Goal: Task Accomplishment & Management: Manage account settings

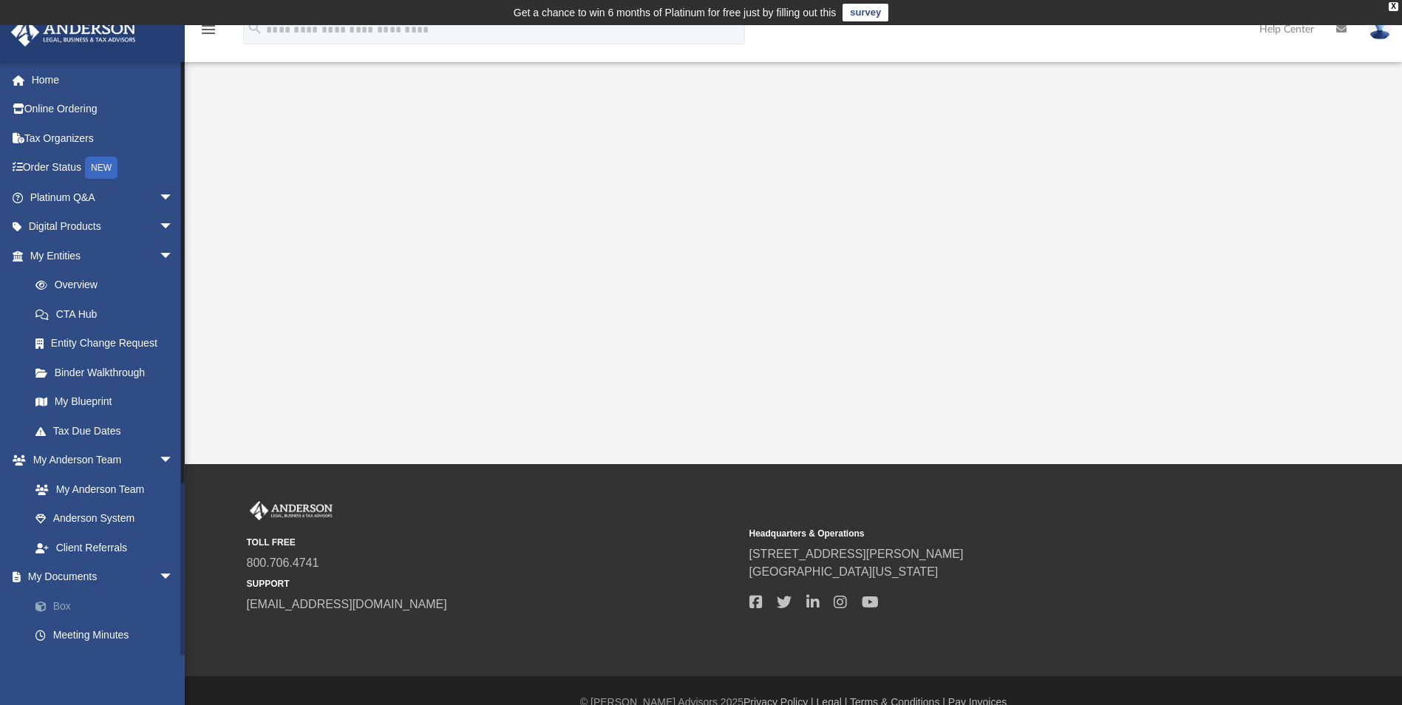
click at [69, 606] on link "Box" at bounding box center [108, 606] width 175 height 30
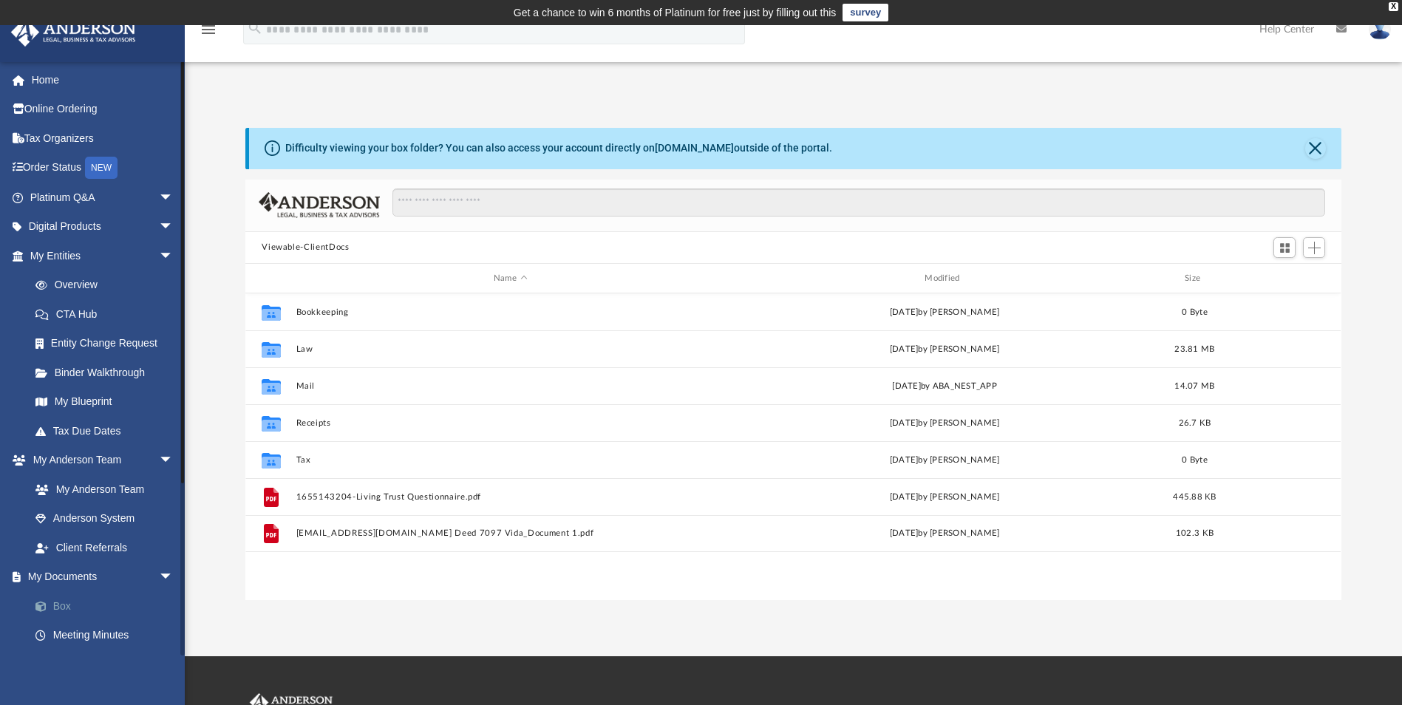
scroll to position [325, 1085]
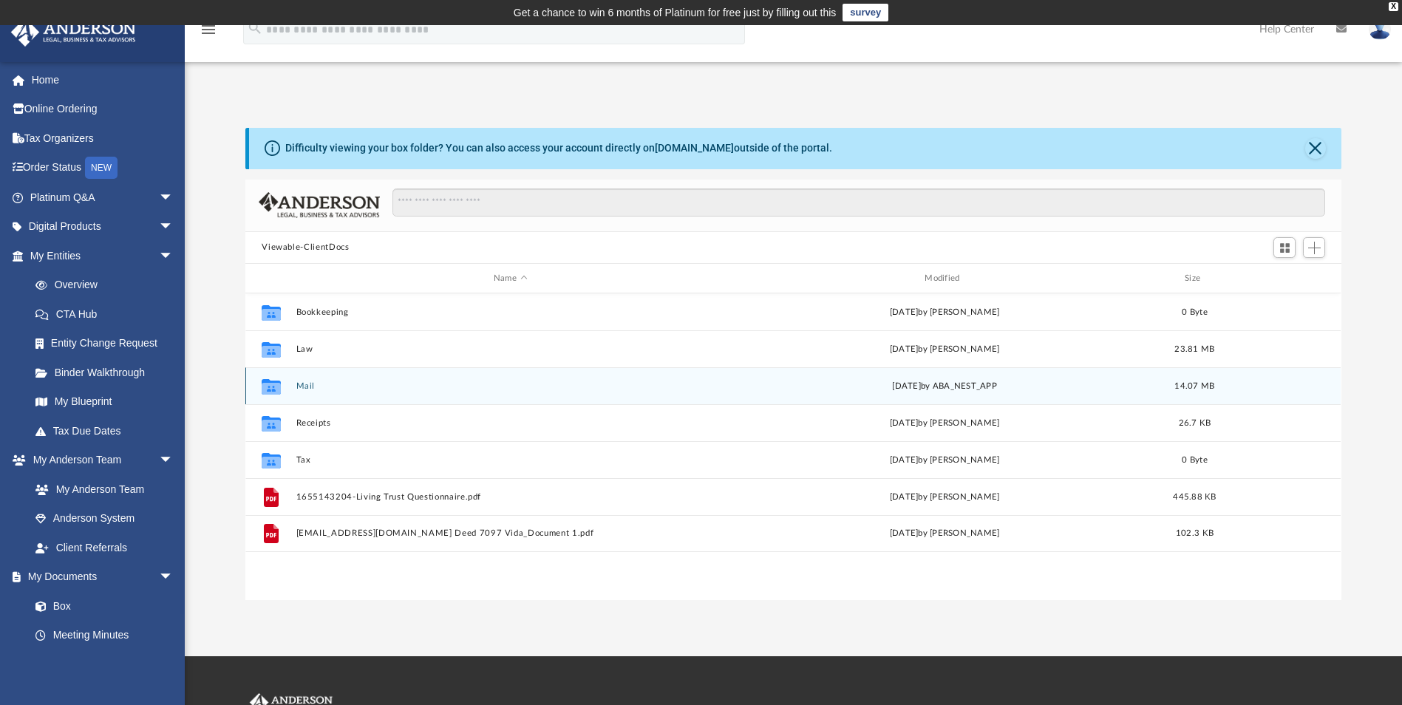
click at [301, 383] on button "Mail" at bounding box center [510, 386] width 428 height 10
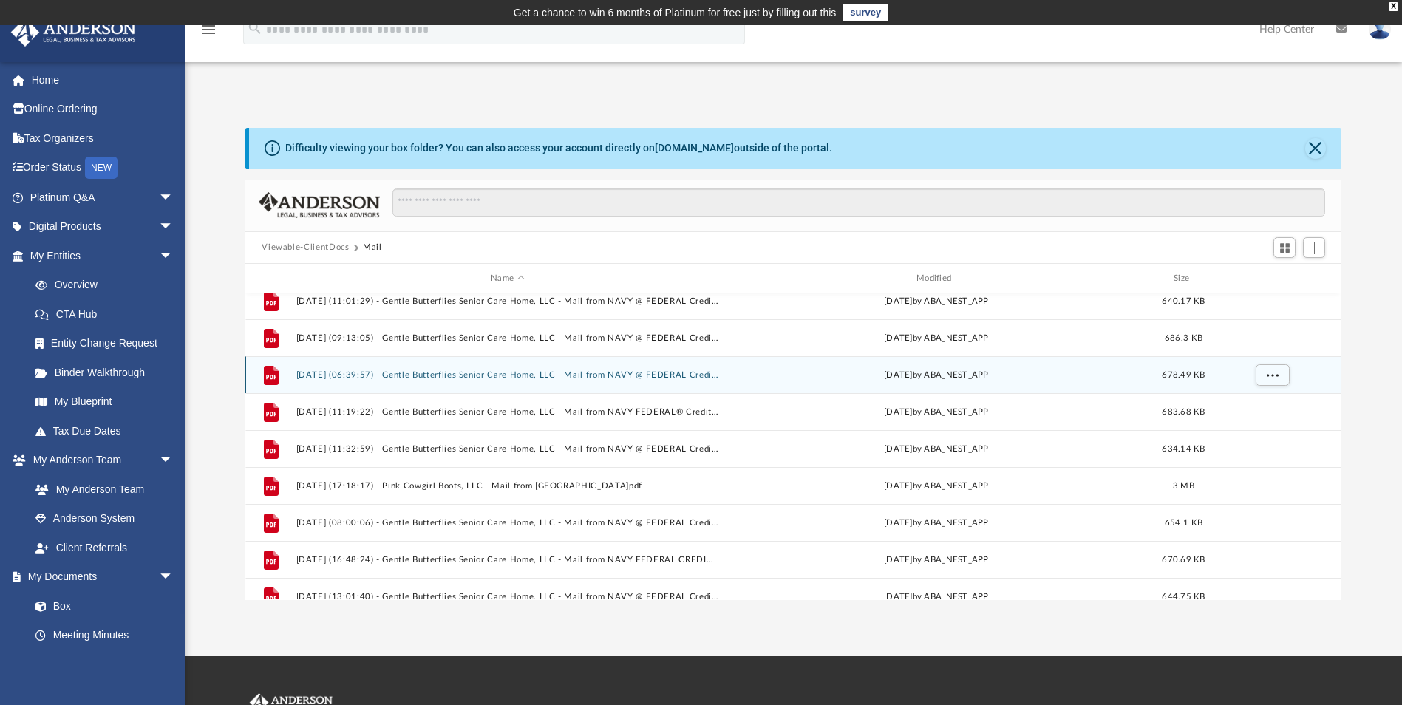
scroll to position [222, 0]
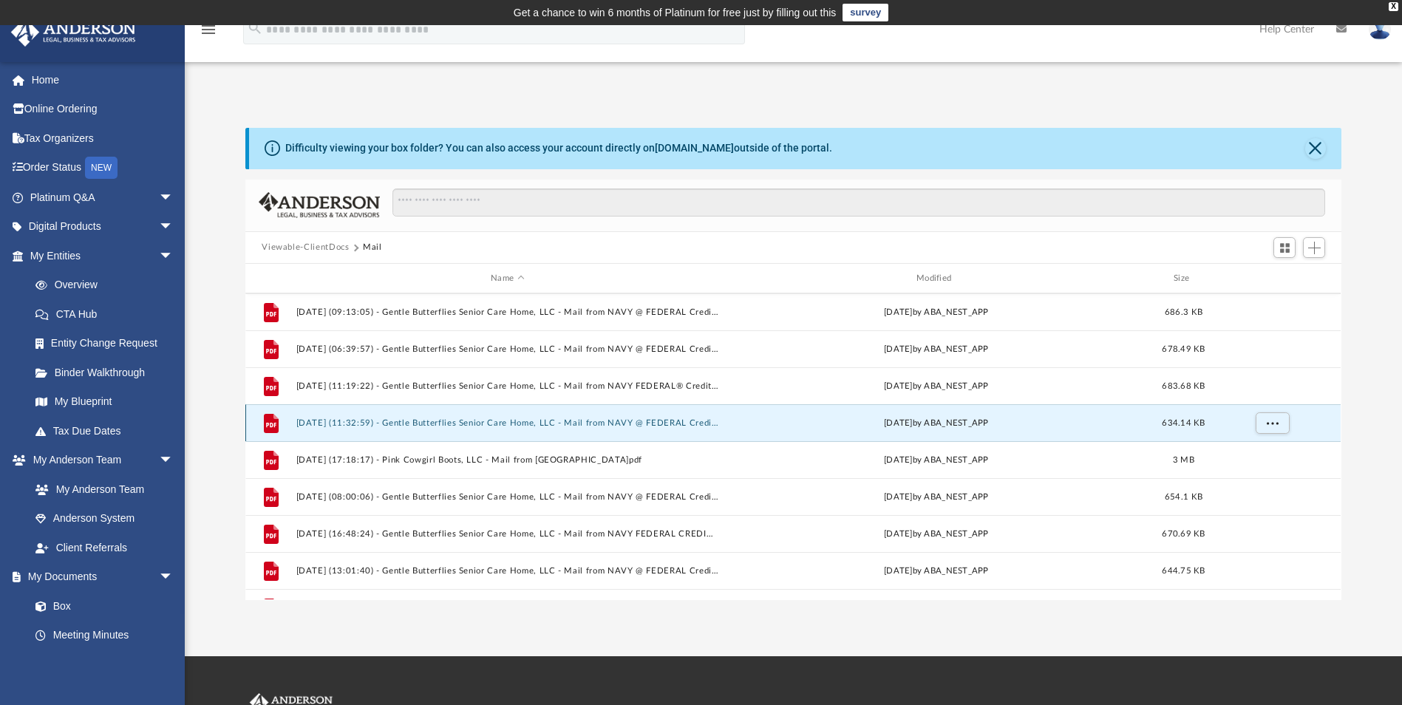
click at [587, 420] on button "2025.04.11 (11:32:59) - Gentle Butterflies Senior Care Home, LLC - Mail from NA…" at bounding box center [507, 423] width 423 height 10
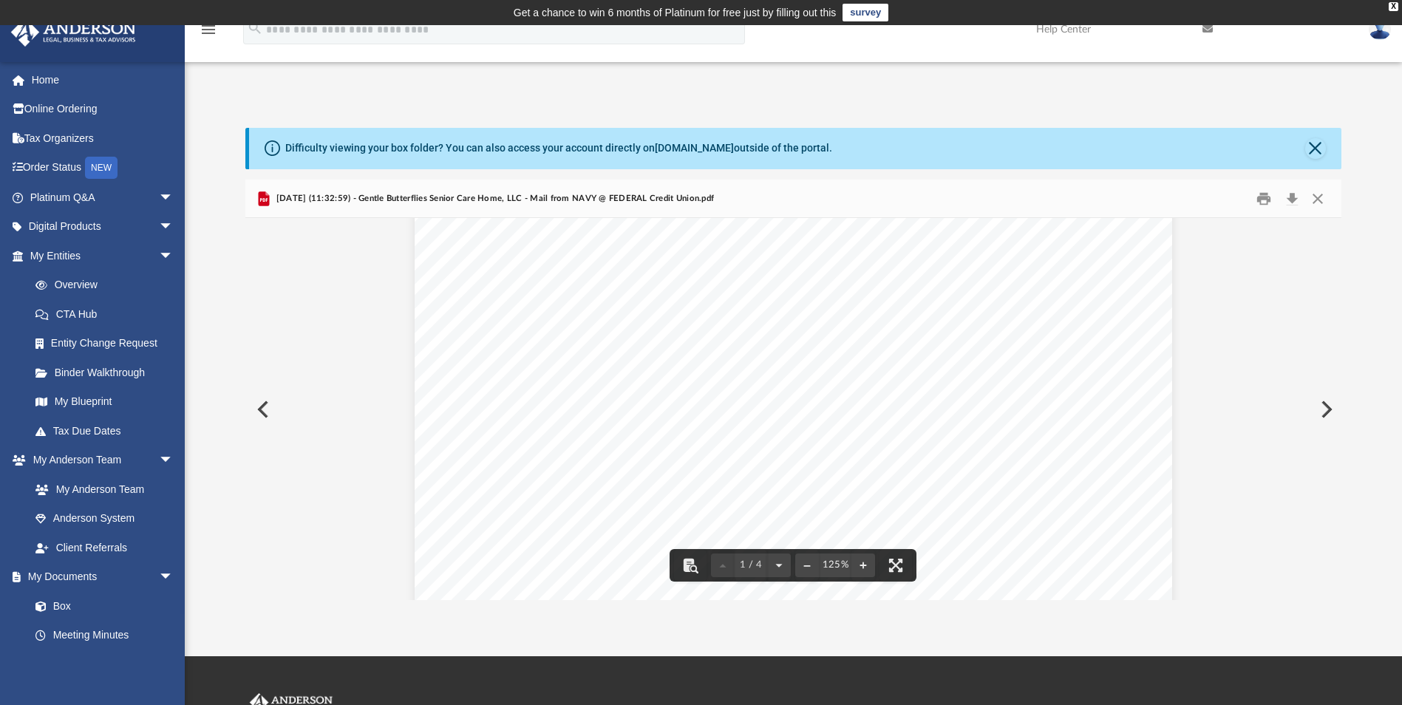
scroll to position [0, 0]
click at [1318, 199] on button "Close" at bounding box center [1317, 198] width 27 height 23
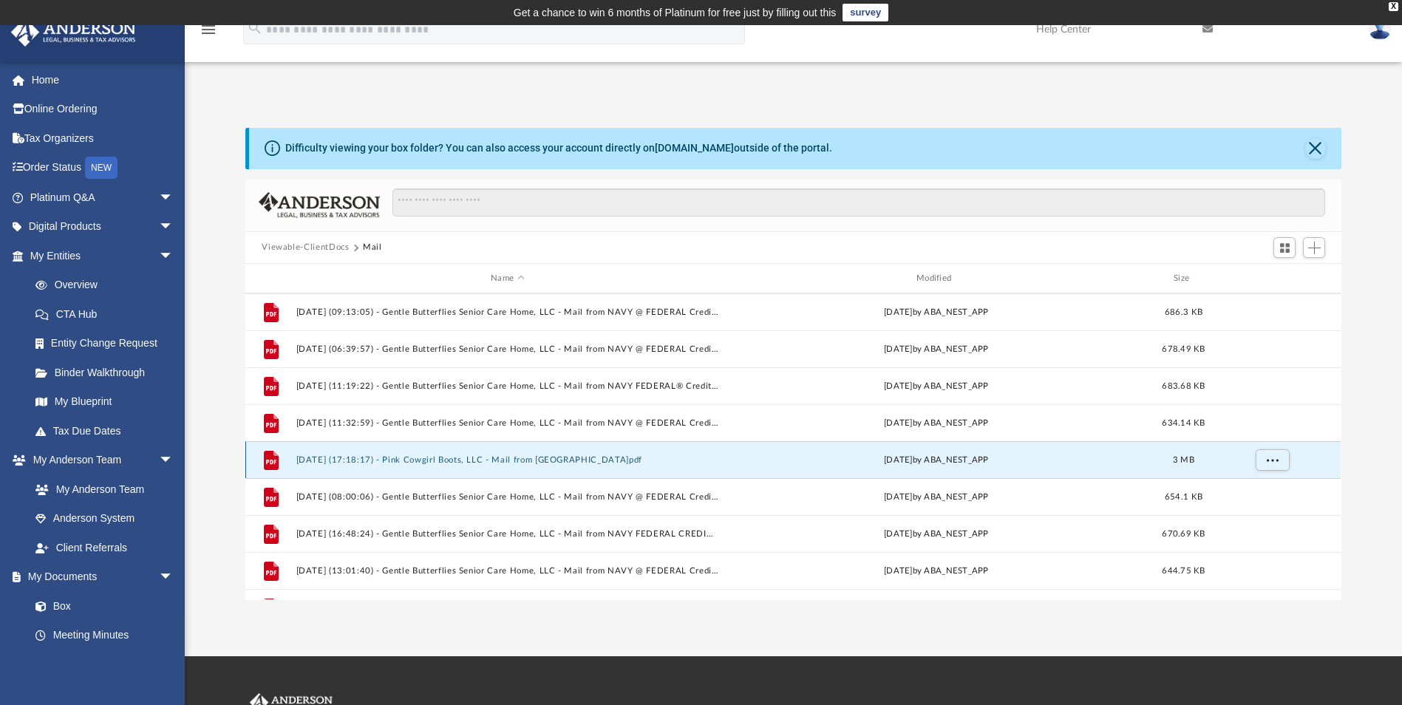
click at [591, 459] on button "2025.04.21 (17:18:17) - Pink Cowgirl Boots, LLC - Mail from Dallas Central Appr…" at bounding box center [507, 460] width 423 height 10
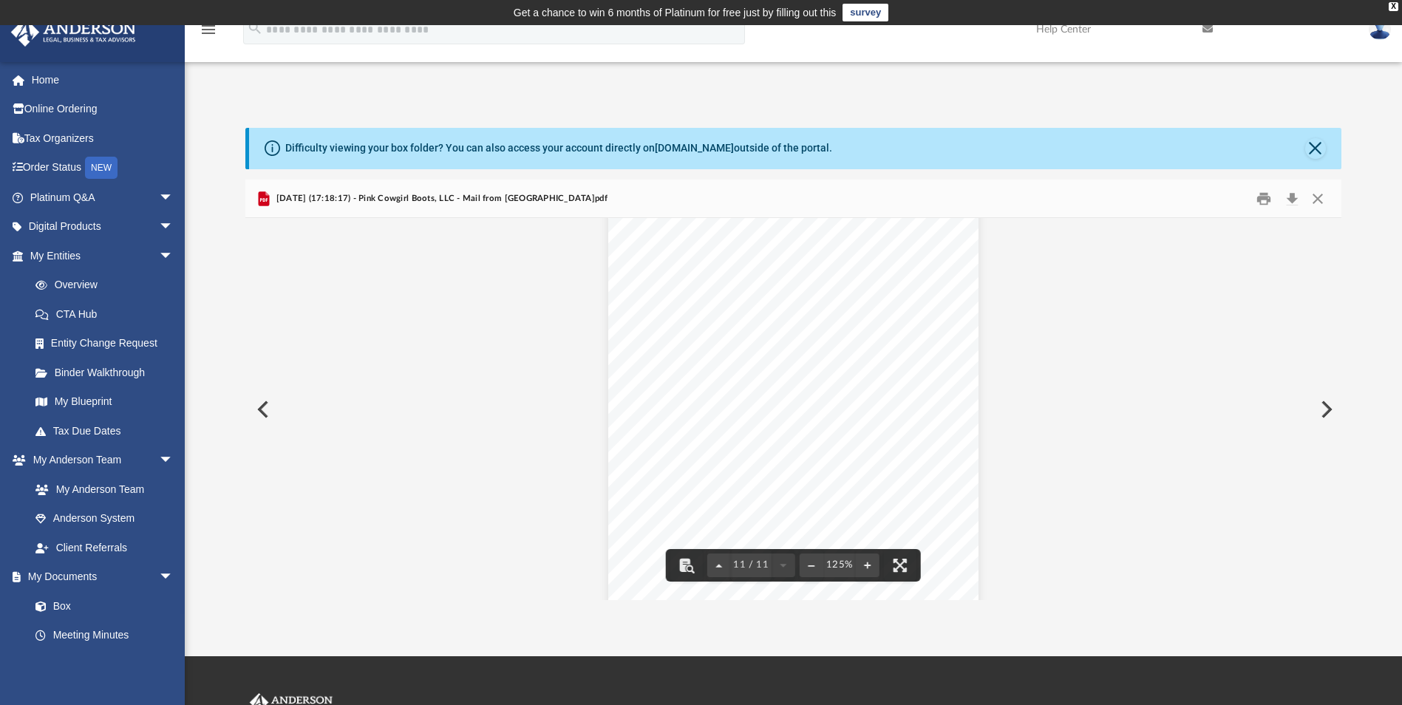
scroll to position [10280, 0]
click at [1322, 198] on button "Close" at bounding box center [1317, 198] width 27 height 23
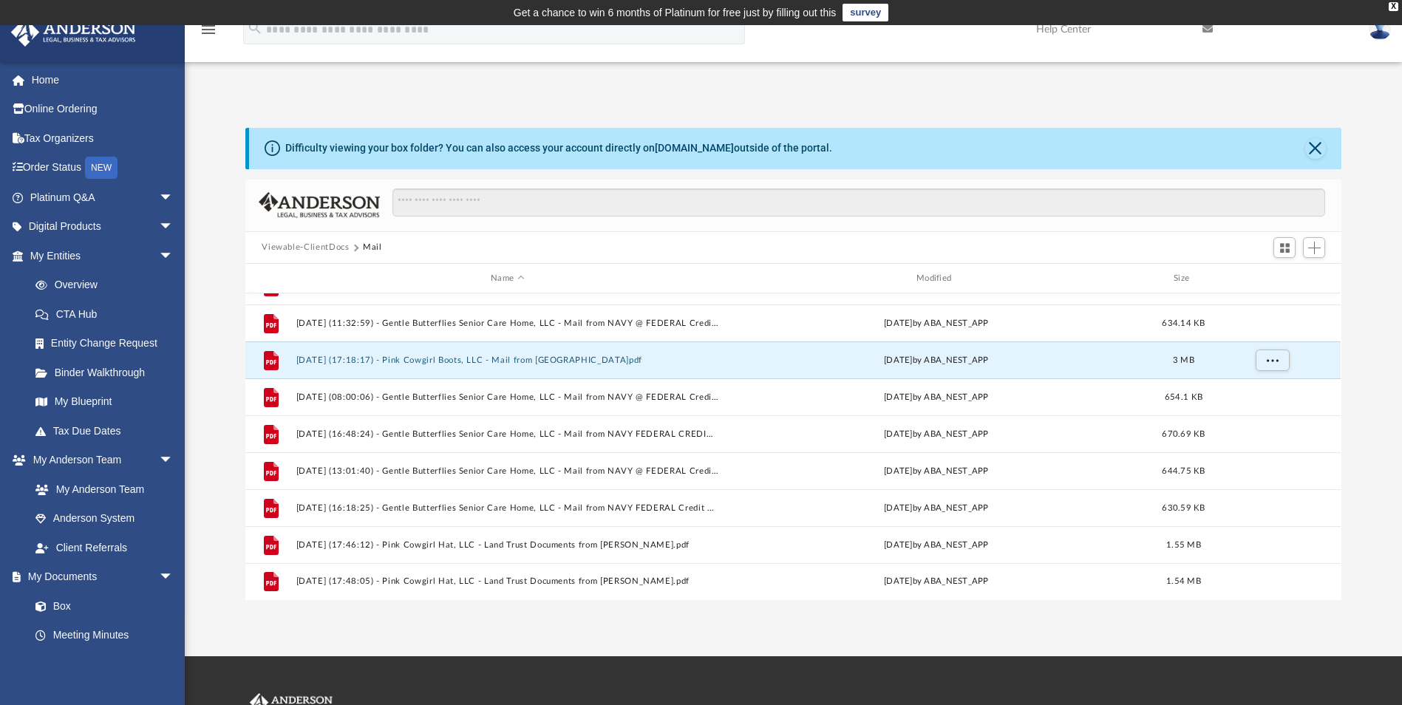
scroll to position [322, 0]
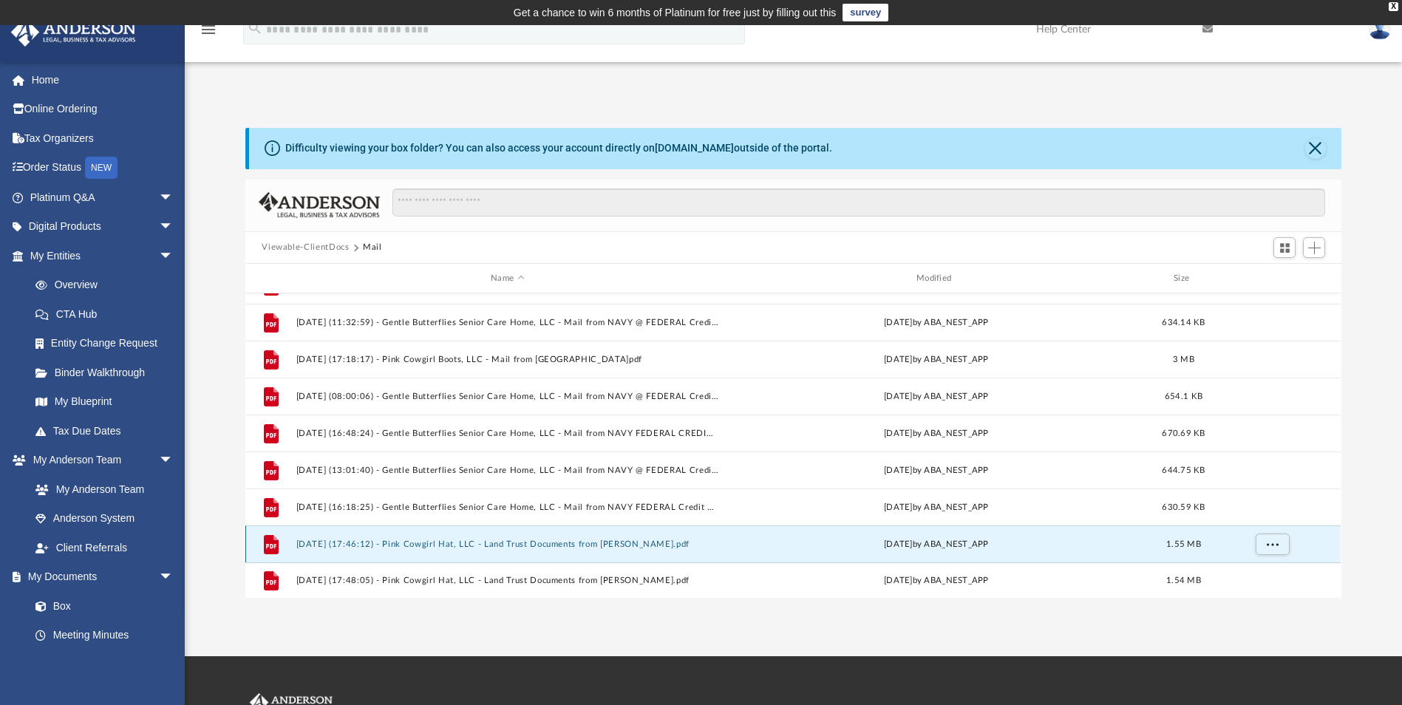
click at [561, 539] on button "2025.08.20 (17:46:12) - Pink Cowgirl Hat, LLC - Land Trust Documents from Joyce…" at bounding box center [507, 544] width 423 height 10
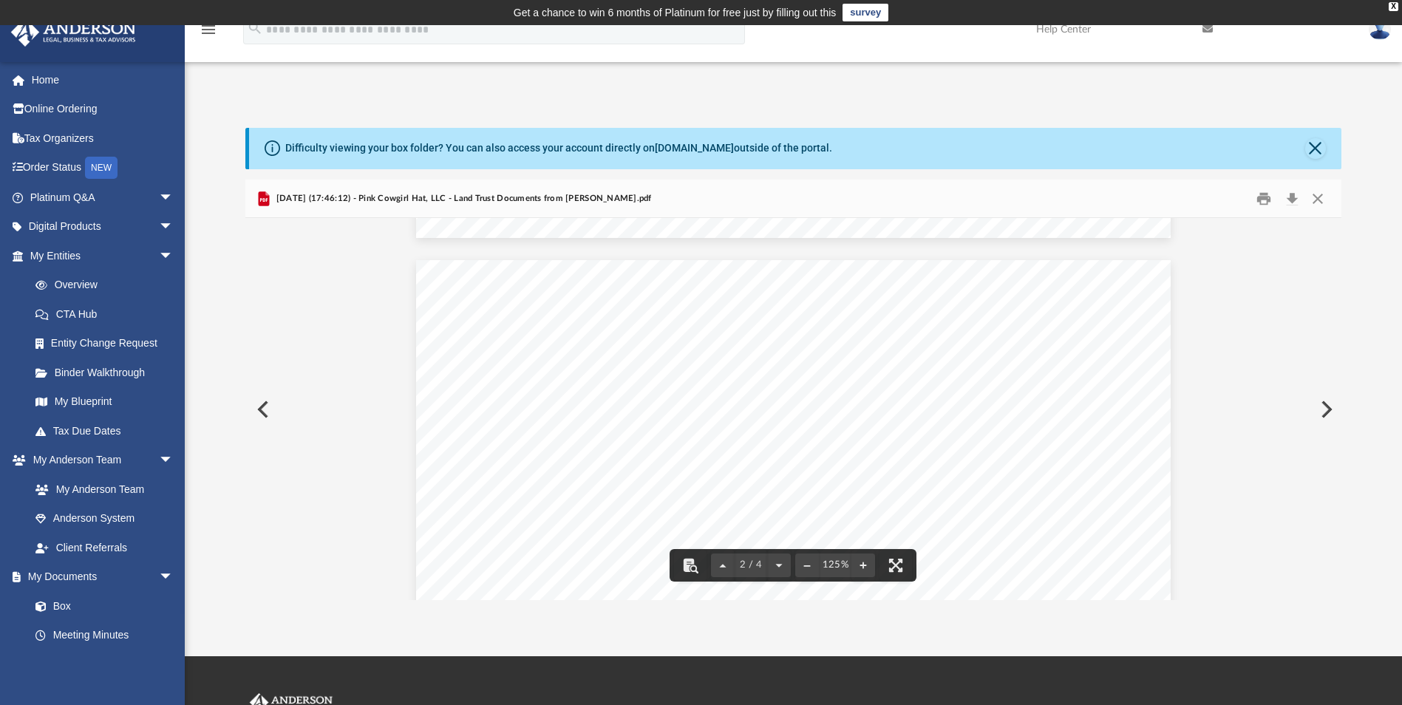
scroll to position [1256, 0]
drag, startPoint x: 1318, startPoint y: 194, endPoint x: 1323, endPoint y: 171, distance: 23.3
click at [1318, 193] on button "Close" at bounding box center [1317, 198] width 27 height 23
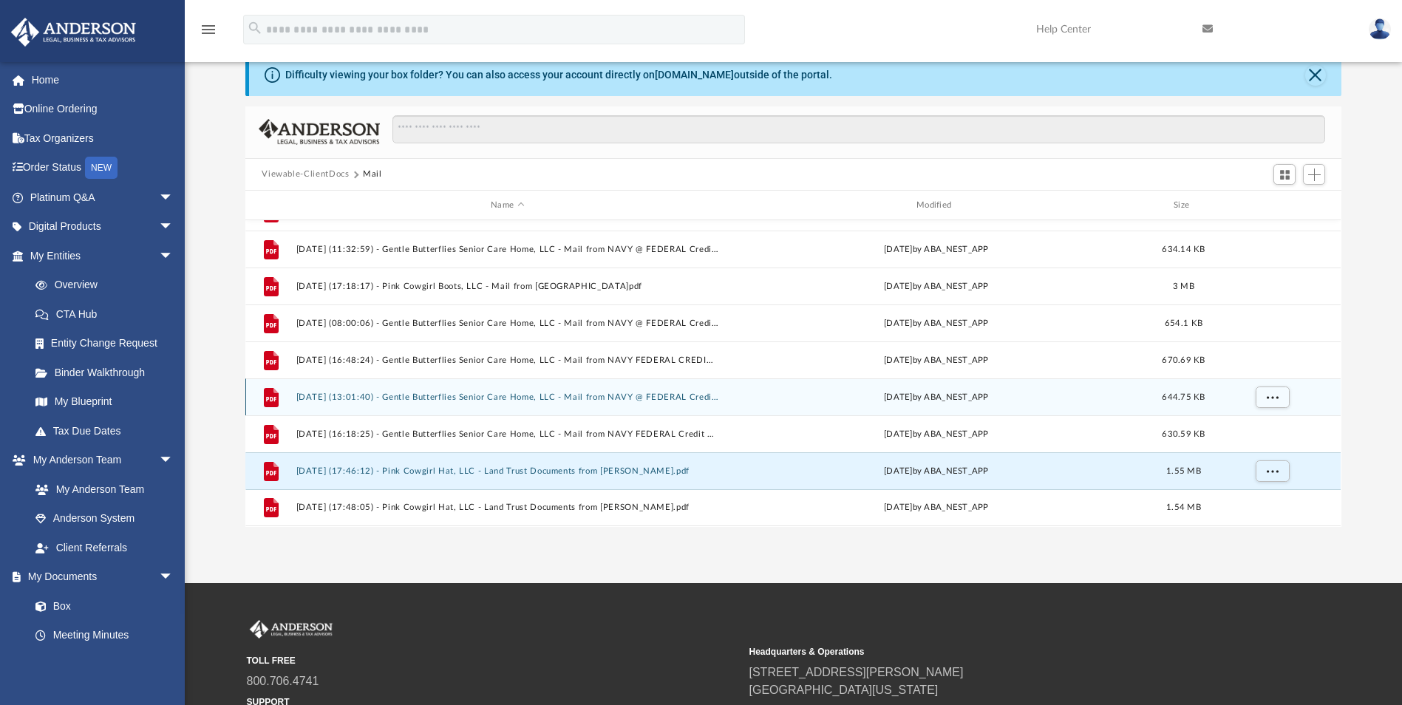
scroll to position [74, 0]
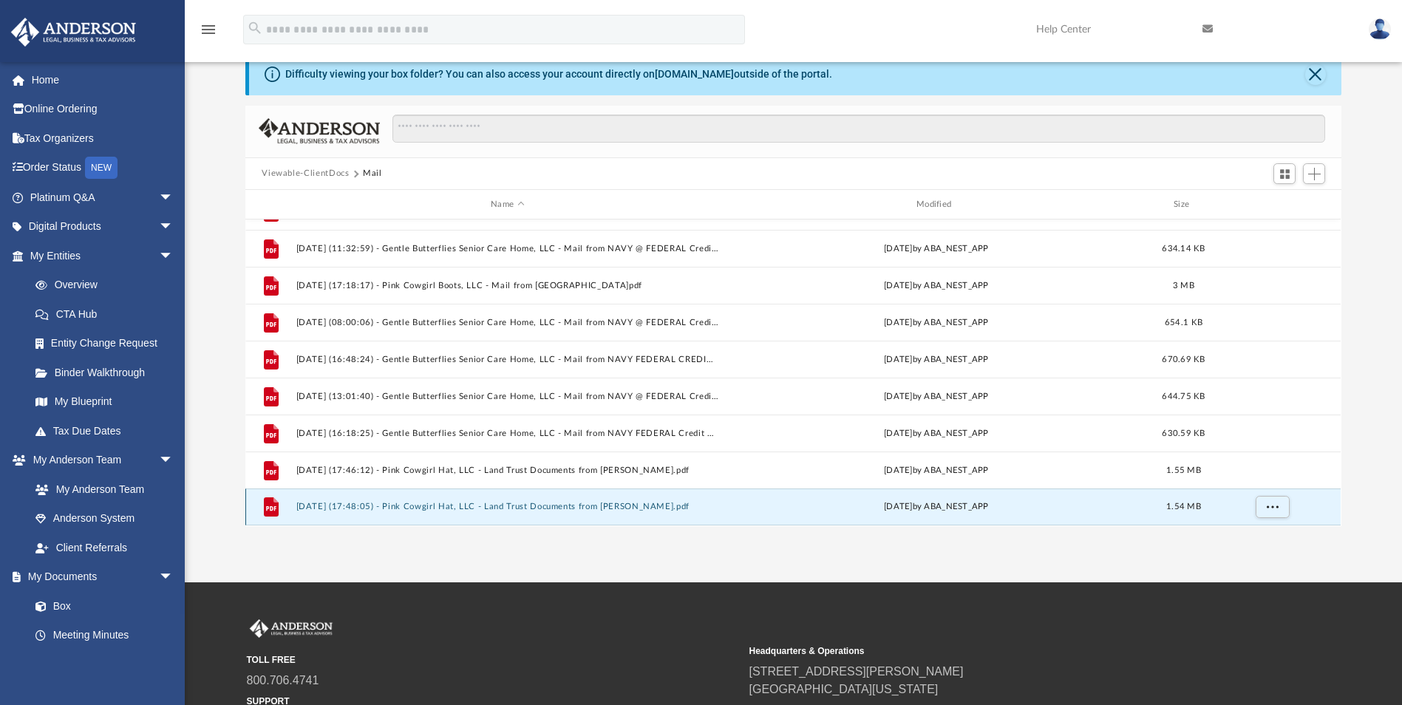
click at [656, 508] on button "2025.08.20 (17:48:05) - Pink Cowgirl Hat, LLC - Land Trust Documents from Joyce…" at bounding box center [507, 507] width 423 height 10
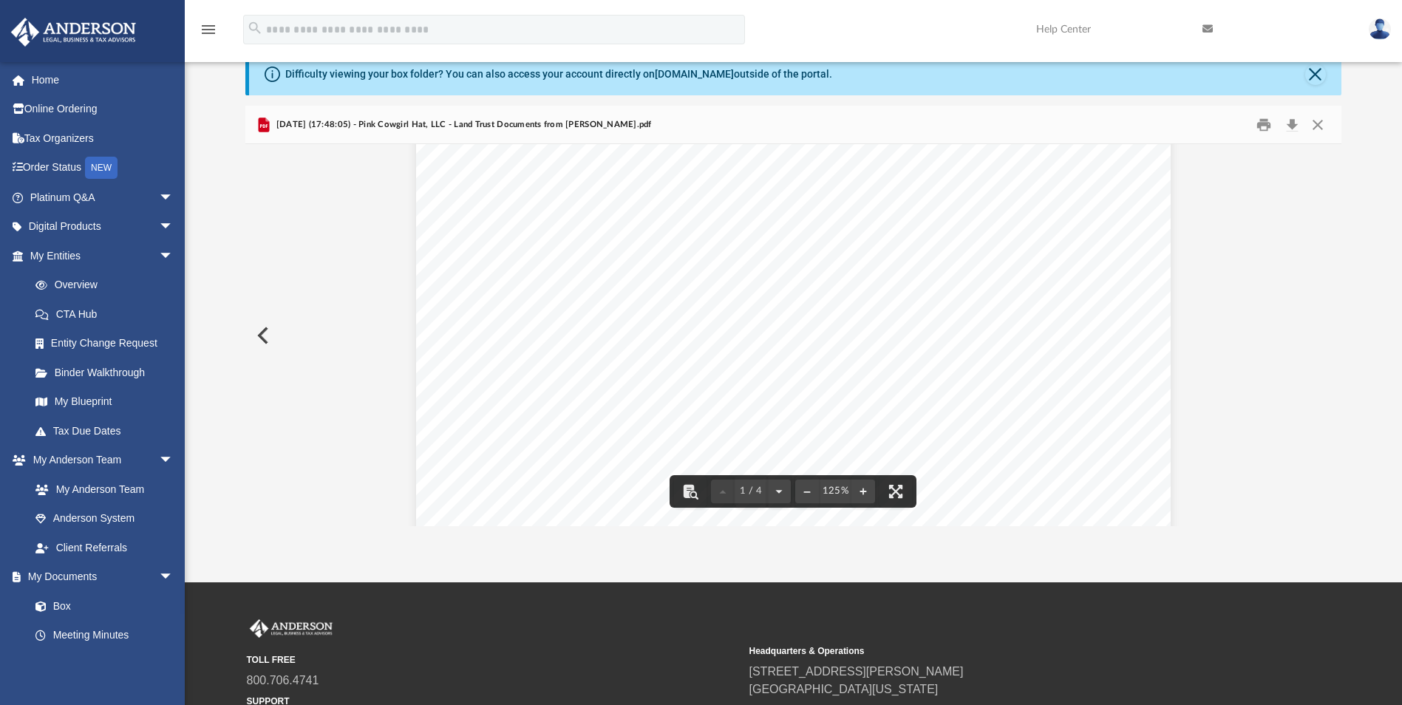
scroll to position [0, 0]
click at [1321, 117] on button "Close" at bounding box center [1317, 124] width 27 height 23
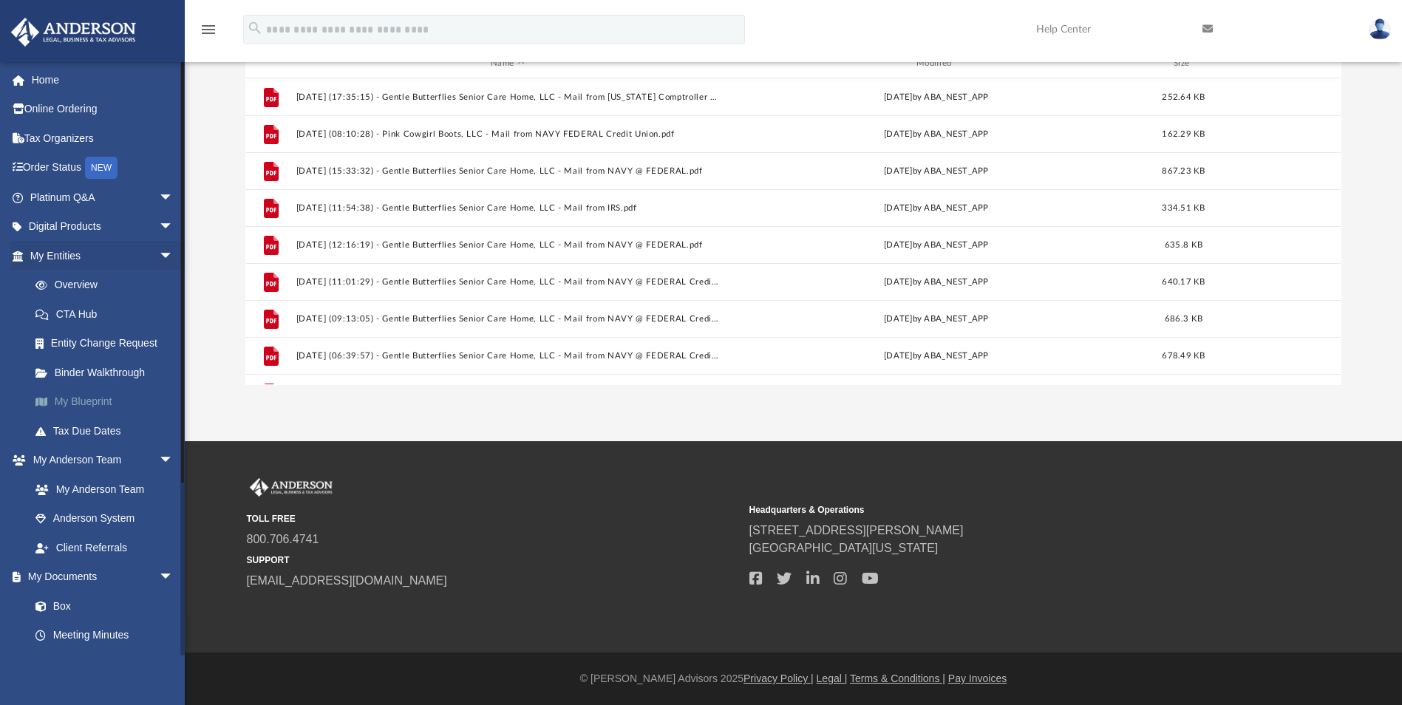
click at [98, 407] on link "My Blueprint" at bounding box center [108, 402] width 175 height 30
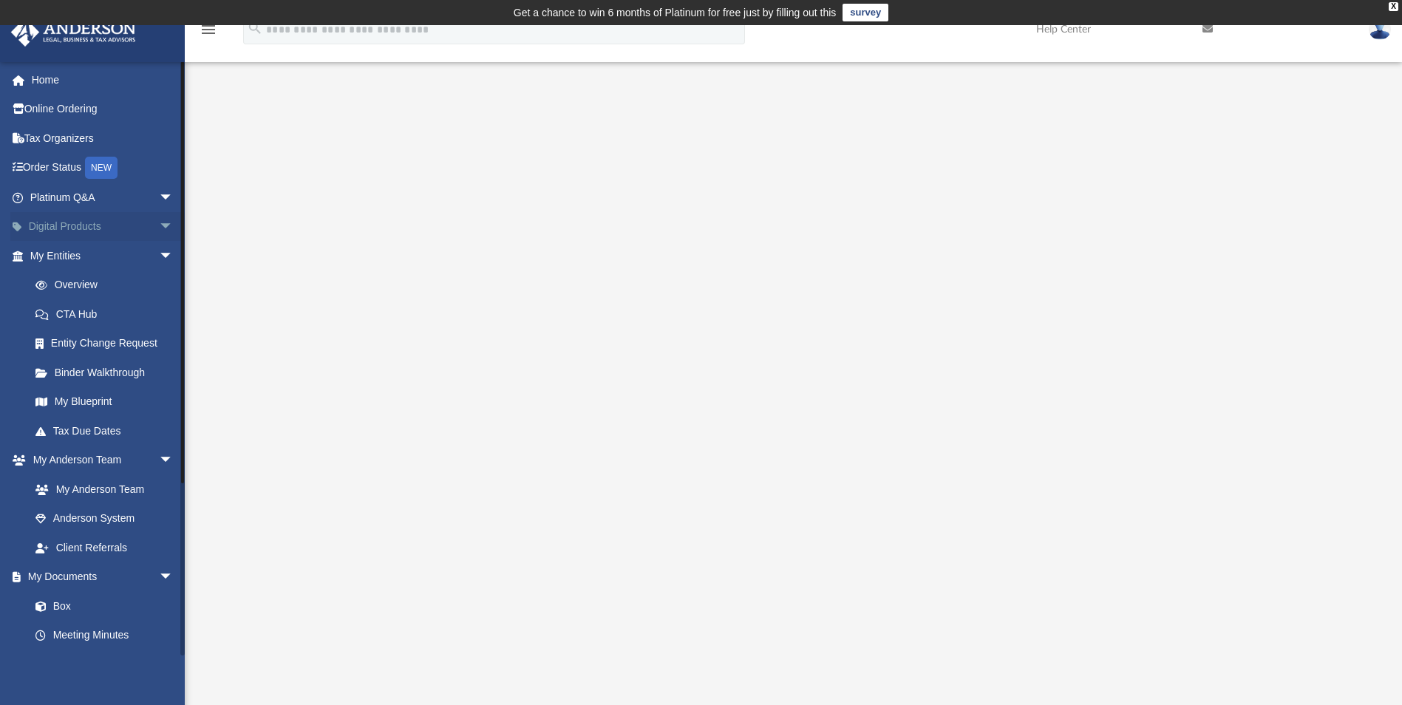
click at [159, 225] on span "arrow_drop_down" at bounding box center [174, 227] width 30 height 30
click at [159, 196] on span "arrow_drop_down" at bounding box center [174, 198] width 30 height 30
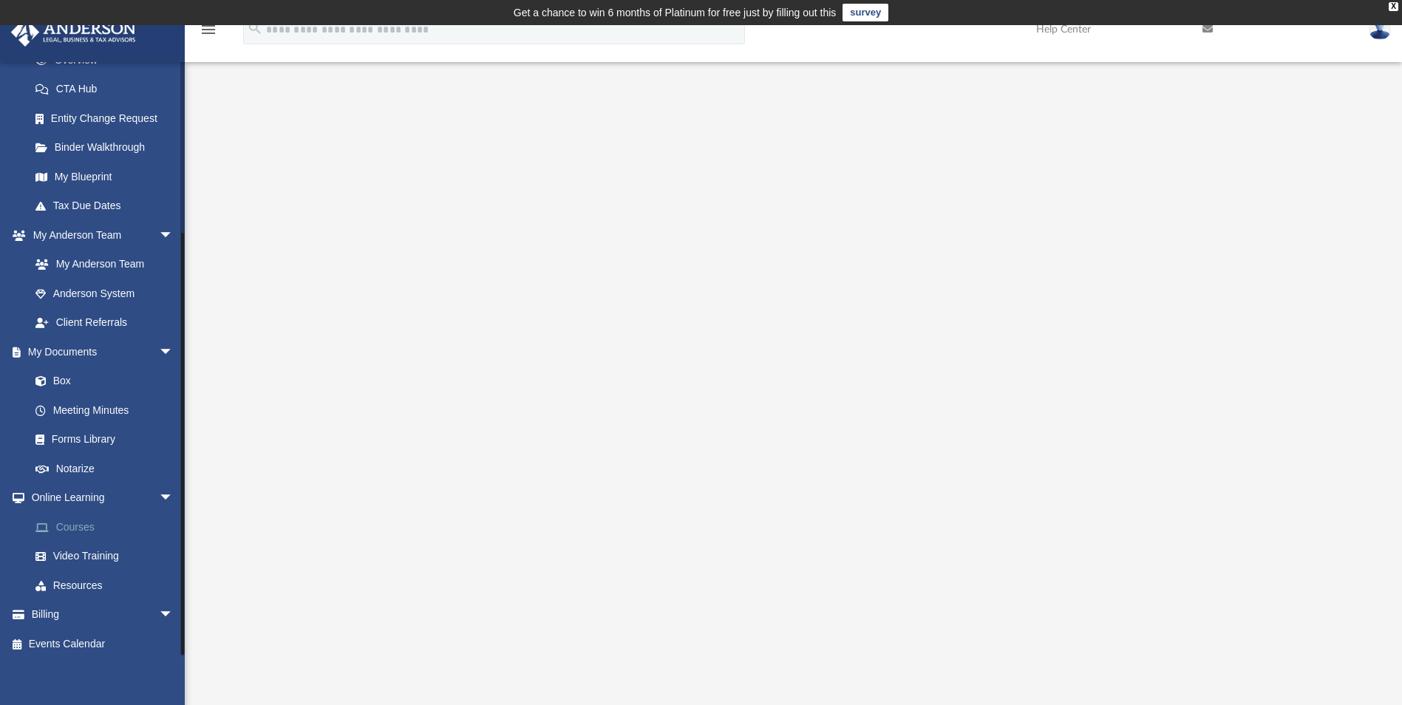
scroll to position [665, 0]
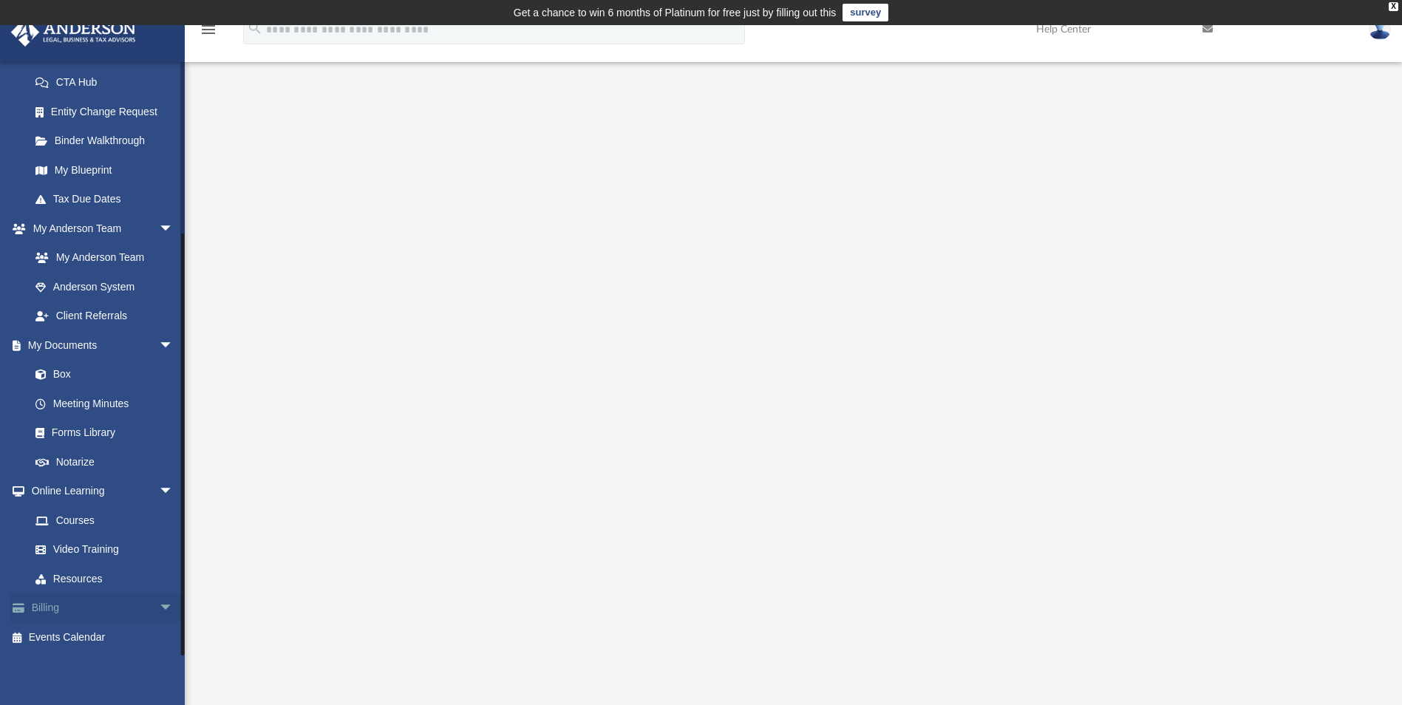
click at [159, 610] on span "arrow_drop_down" at bounding box center [174, 608] width 30 height 30
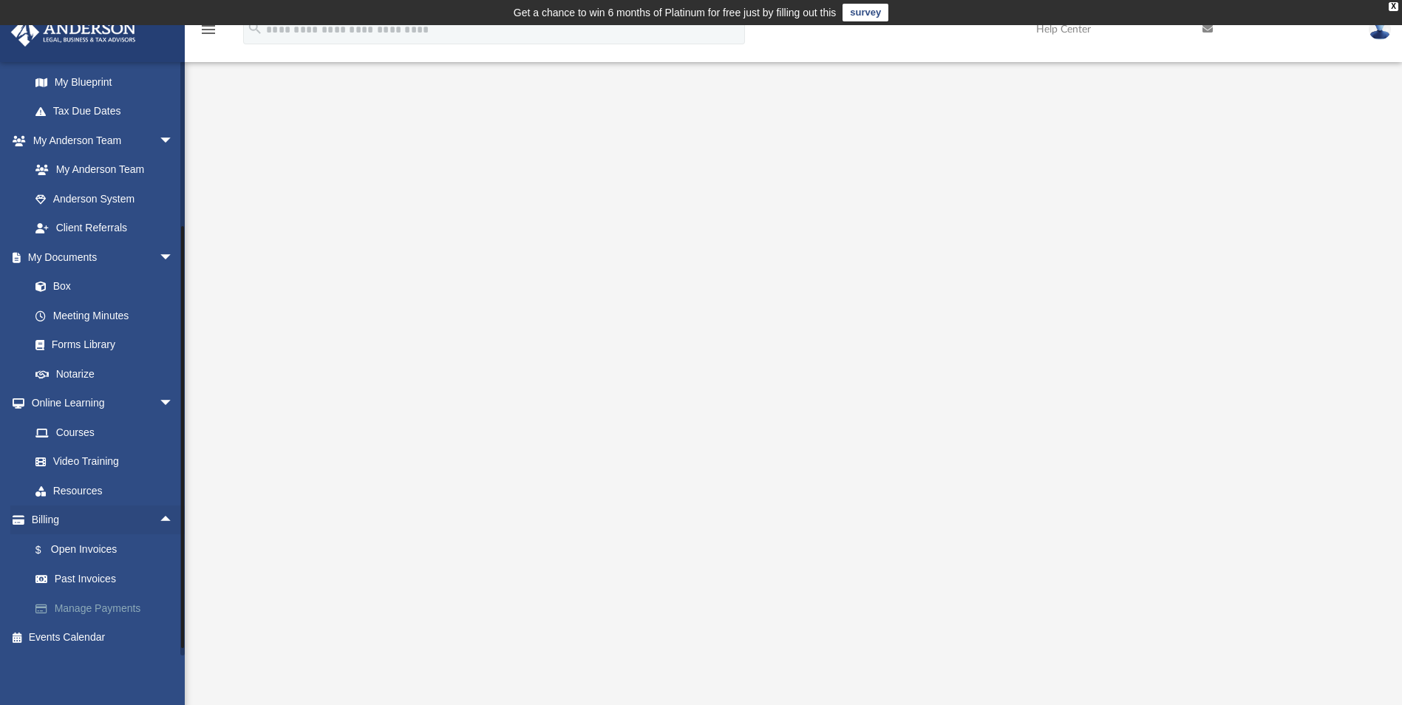
scroll to position [754, 0]
click at [96, 550] on link "$ Open Invoices" at bounding box center [108, 549] width 175 height 30
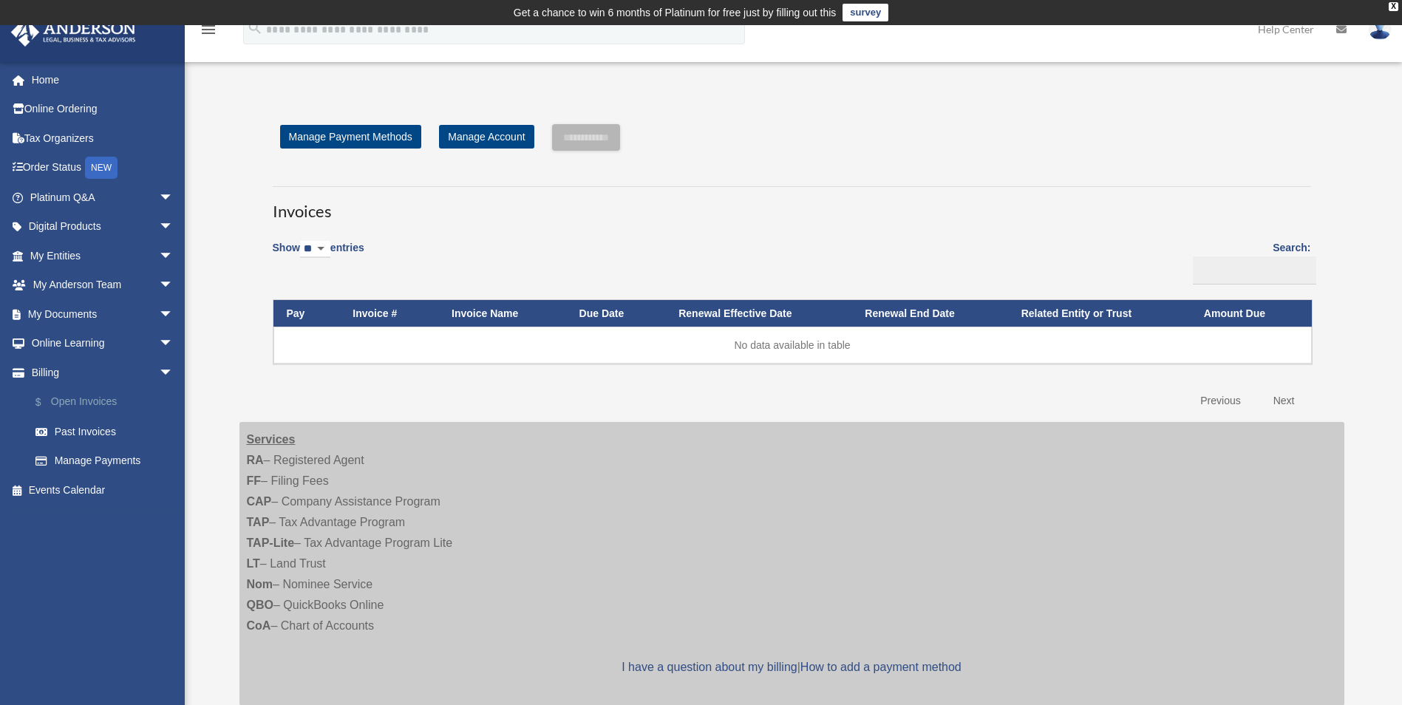
click at [92, 396] on link "$ Open Invoices" at bounding box center [108, 402] width 175 height 30
click at [101, 404] on link "$ Open Invoices" at bounding box center [108, 402] width 175 height 30
click at [19, 69] on link "Home" at bounding box center [102, 80] width 185 height 30
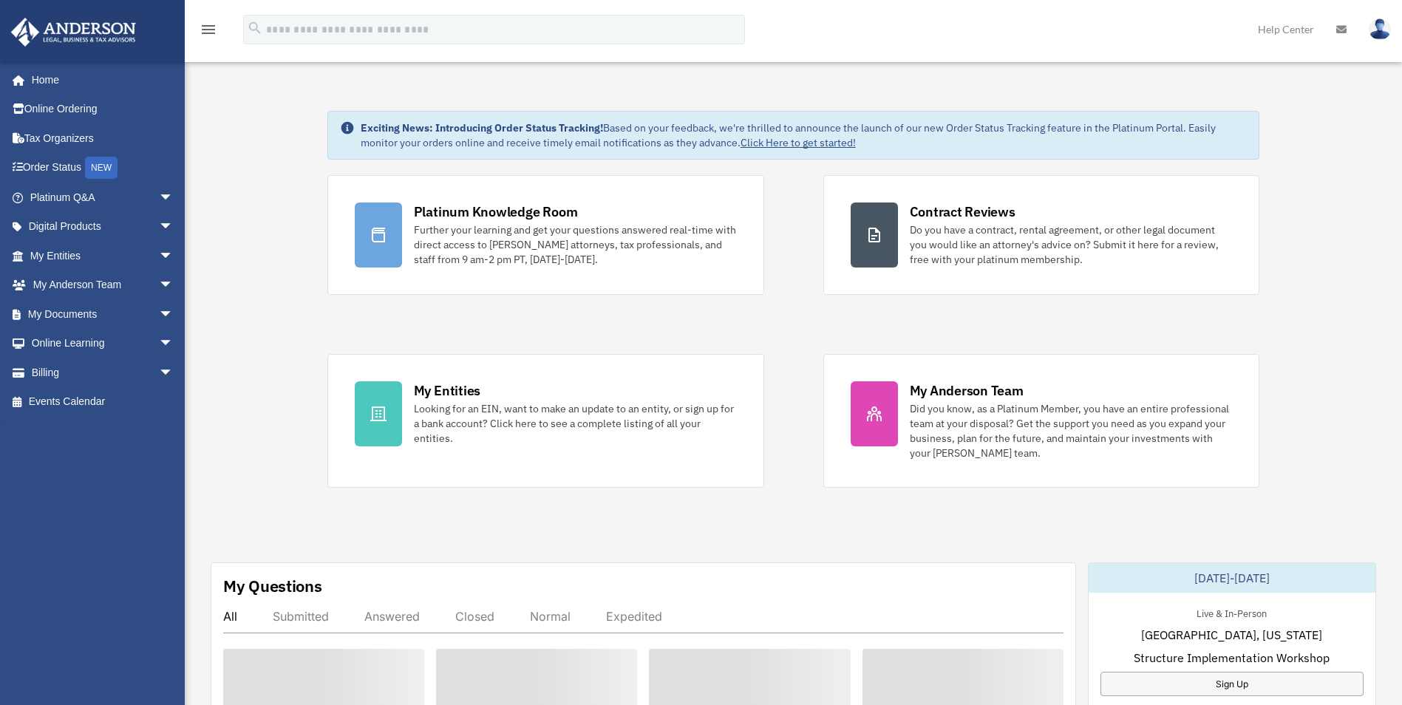
click at [1393, 8] on link at bounding box center [1379, 28] width 44 height 65
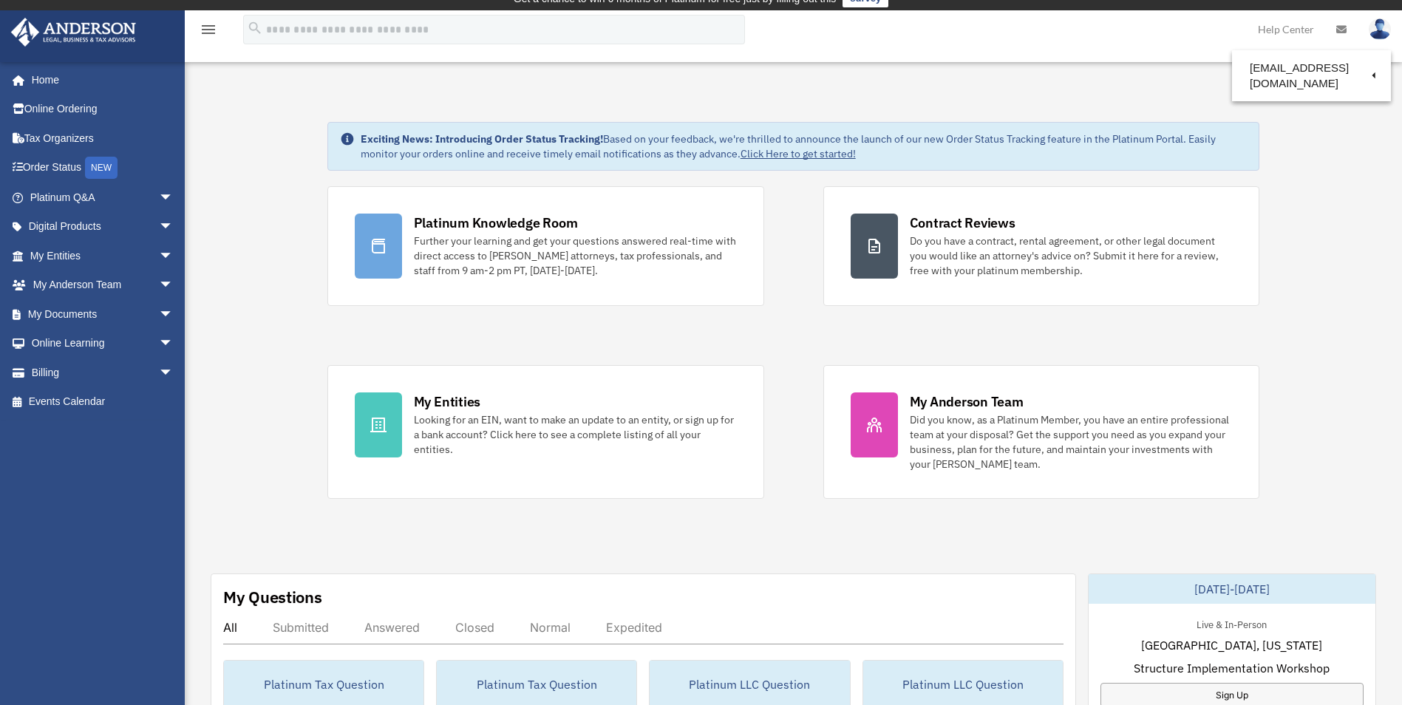
scroll to position [7, 0]
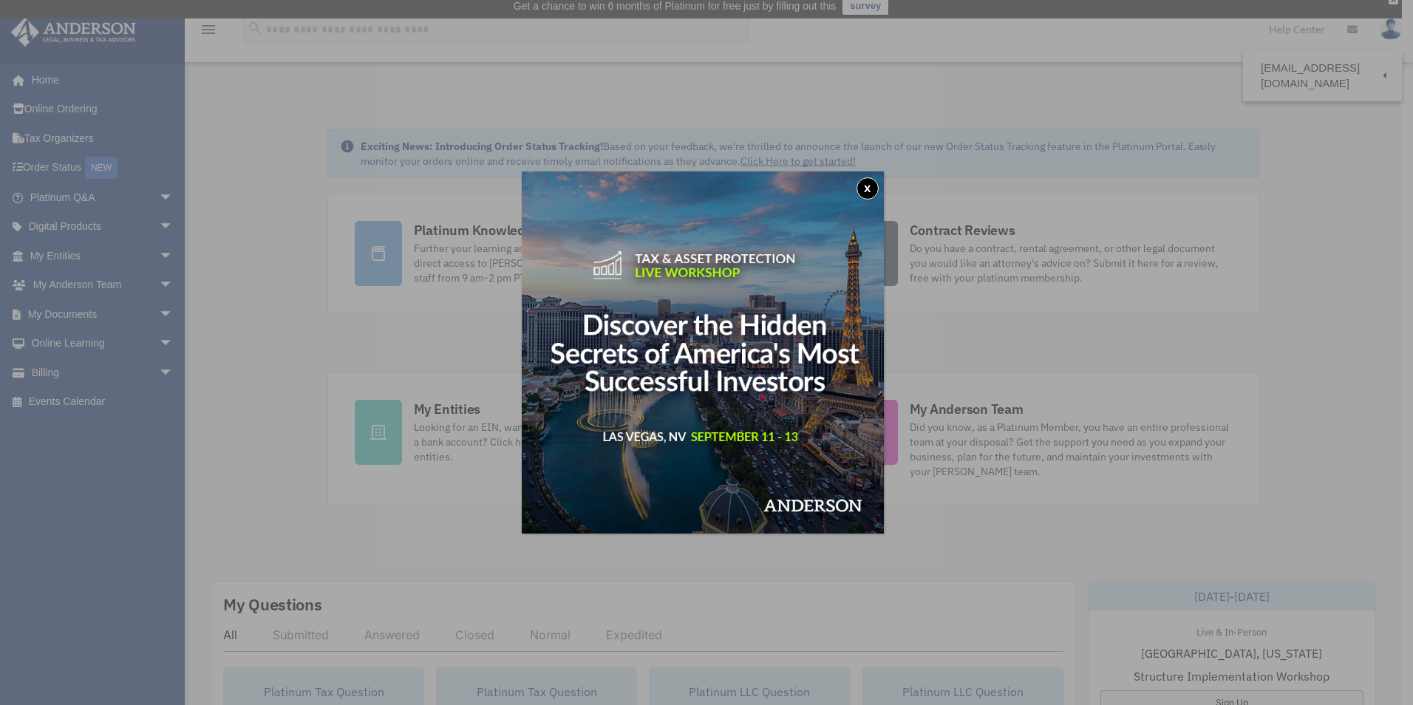
click at [1384, 30] on div "x" at bounding box center [706, 352] width 1413 height 705
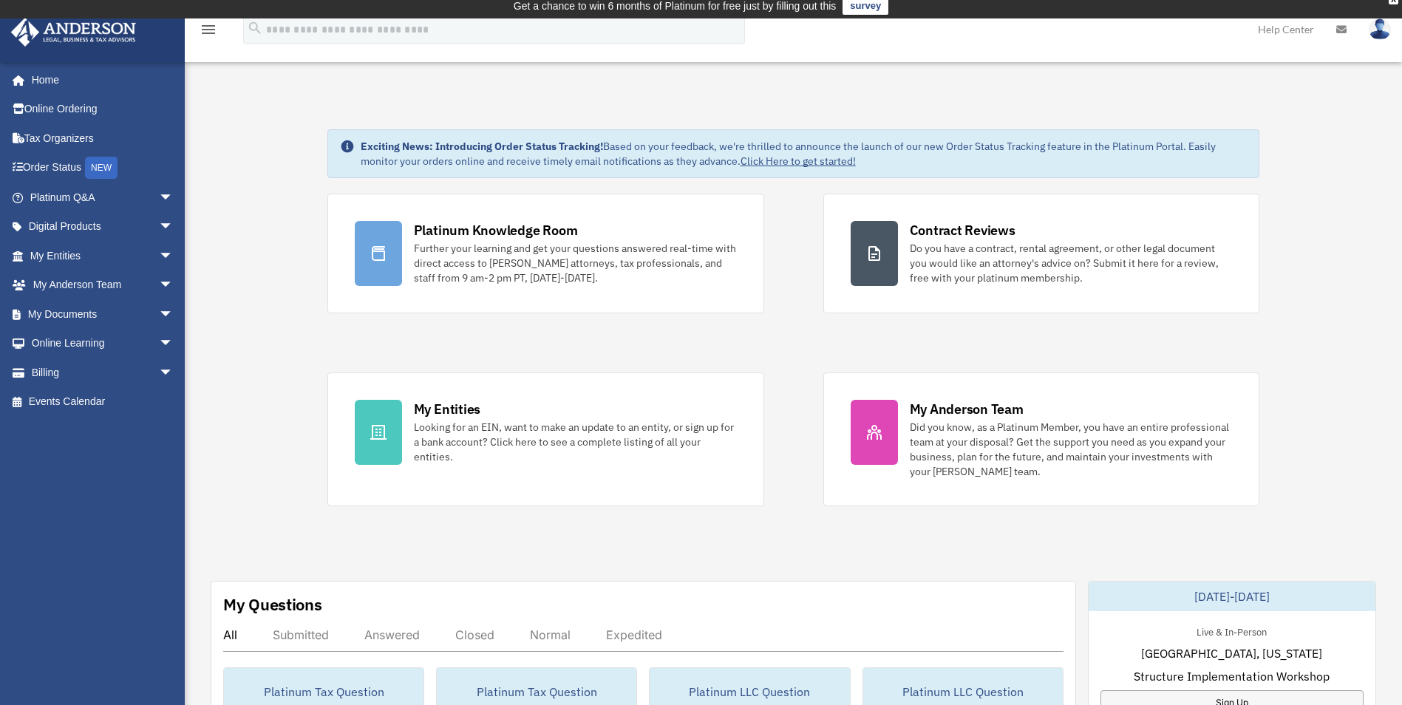
click at [1383, 33] on img at bounding box center [1380, 28] width 22 height 21
click at [1109, 129] on link "Logout" at bounding box center [1158, 129] width 148 height 30
